Goal: Task Accomplishment & Management: Manage account settings

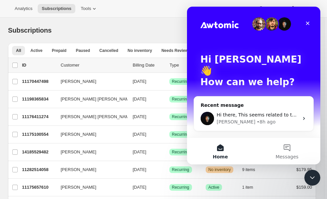
click at [122, 31] on div "Bulk updates" at bounding box center [172, 30] width 224 height 9
click at [221, 19] on div "Intercom messenger" at bounding box center [253, 23] width 107 height 13
click at [310, 178] on icon "Close Intercom Messenger" at bounding box center [311, 177] width 8 height 8
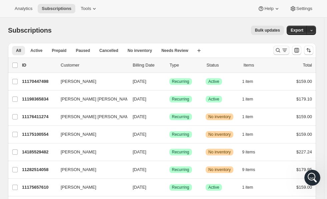
click at [282, 46] on button "Search and filter results" at bounding box center [281, 50] width 16 height 9
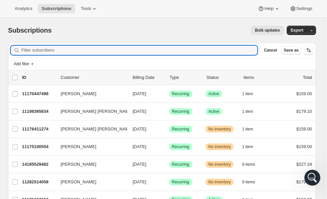
paste input "[EMAIL_ADDRESS][DOMAIN_NAME]"
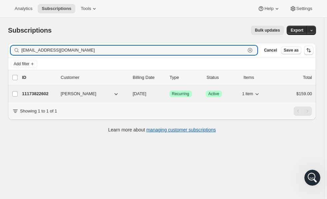
type input "[EMAIL_ADDRESS][DOMAIN_NAME]"
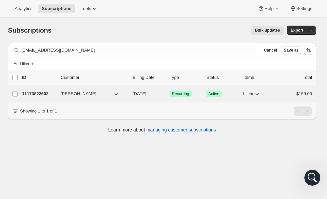
click at [36, 91] on p "11173822602" at bounding box center [38, 94] width 33 height 7
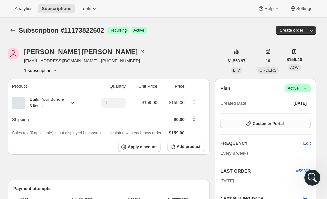
click at [266, 121] on button "Customer Portal" at bounding box center [265, 123] width 90 height 9
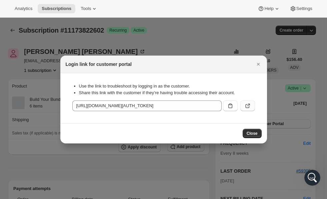
click at [248, 109] on icon ":rca:" at bounding box center [247, 106] width 7 height 7
click at [254, 131] on span "Close" at bounding box center [251, 133] width 11 height 5
